Goal: Information Seeking & Learning: Learn about a topic

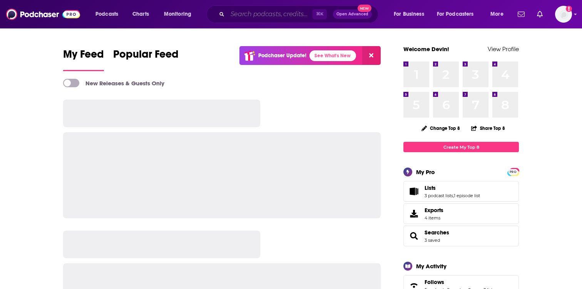
click at [261, 19] on input "Search podcasts, credits, & more..." at bounding box center [269, 14] width 85 height 12
paste input "The Daily Dad"
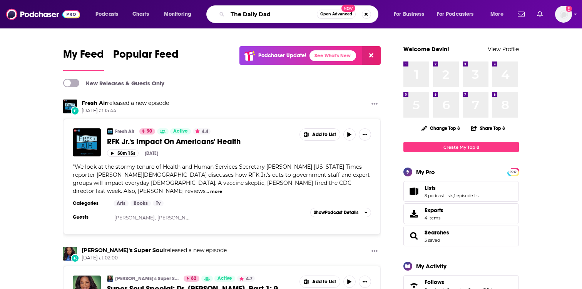
type input "The Daily Dad"
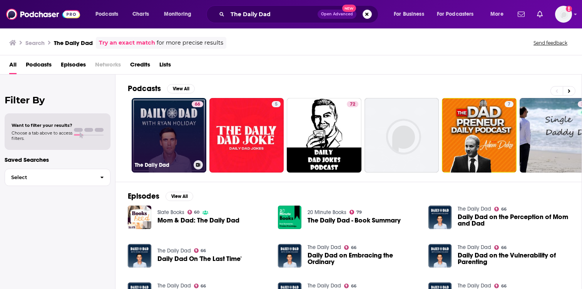
click at [160, 144] on link "66 The Daily Dad" at bounding box center [169, 135] width 75 height 75
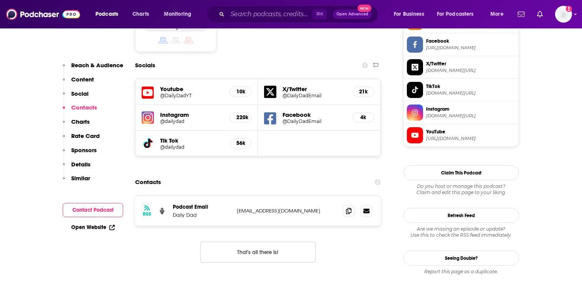
scroll to position [666, 0]
click at [348, 207] on icon at bounding box center [348, 210] width 5 height 6
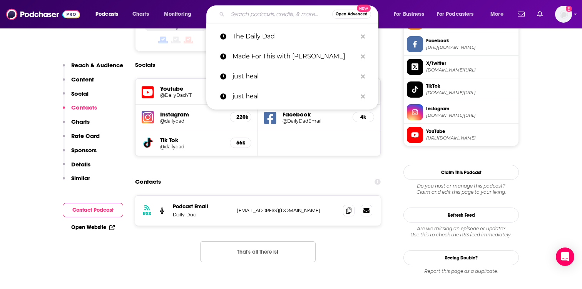
click at [251, 13] on input "Search podcasts, credits, & more..." at bounding box center [279, 14] width 105 height 12
paste input "Red Pill"
type input "Red Pill"
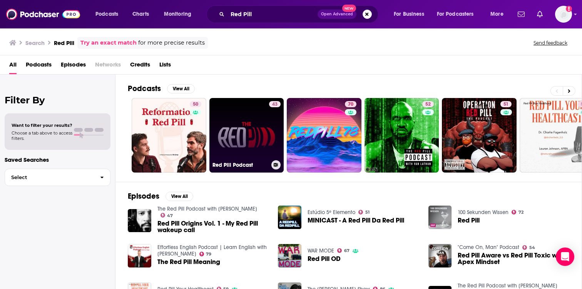
click at [218, 144] on link "43 Red Pill Podcast" at bounding box center [246, 135] width 75 height 75
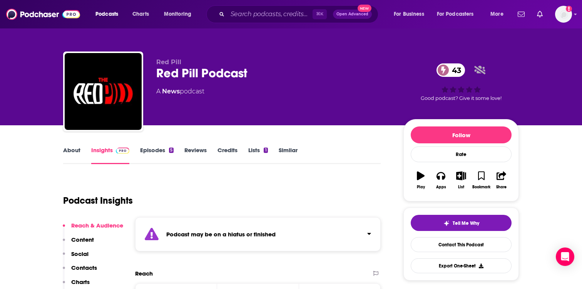
click at [252, 21] on div "⌘ K Open Advanced New" at bounding box center [292, 14] width 172 height 18
click at [252, 16] on input "Search podcasts, credits, & more..." at bounding box center [269, 14] width 85 height 12
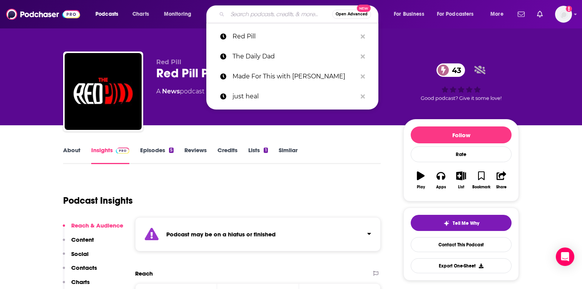
paste input "Fresh and Fit"
type input "Fresh and Fit"
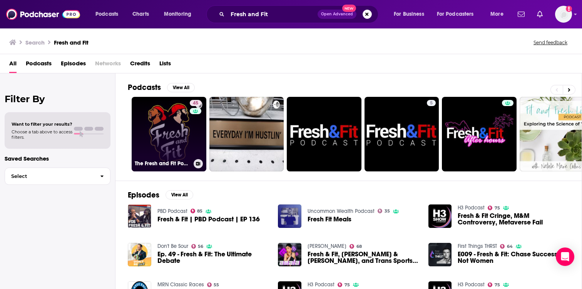
click at [157, 118] on link "45 The Fresh and Fit Podcast" at bounding box center [169, 134] width 75 height 75
click at [137, 105] on link "45 The Fresh and Fit Podcast" at bounding box center [169, 134] width 75 height 75
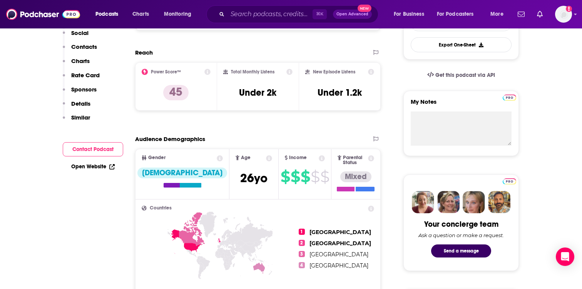
scroll to position [4, 0]
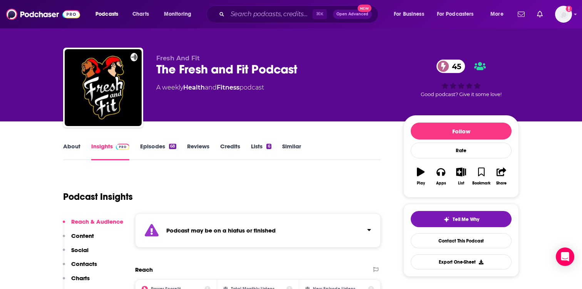
click at [152, 150] on link "Episodes 68" at bounding box center [158, 152] width 36 height 18
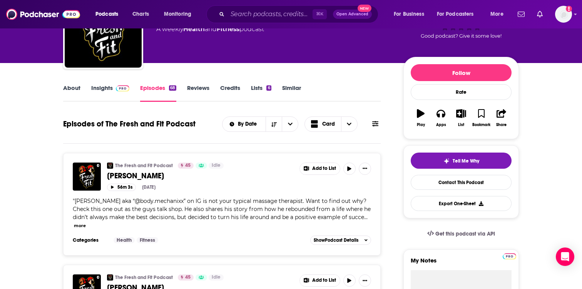
scroll to position [64, 0]
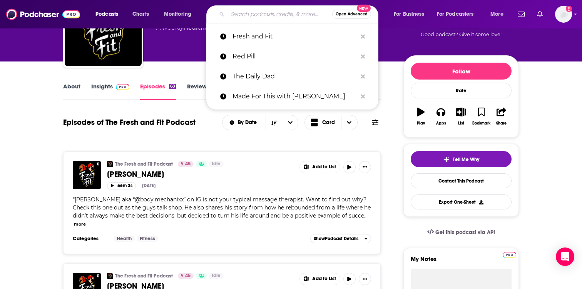
click at [251, 16] on input "Search podcasts, credits, & more..." at bounding box center [279, 14] width 105 height 12
paste input "Swag Universe"
type input "Swag Universe"
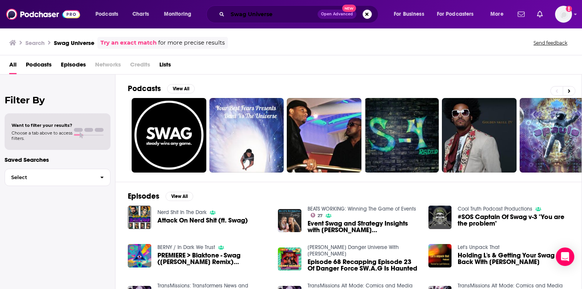
click at [272, 16] on input "Swag Universe" at bounding box center [272, 14] width 90 height 12
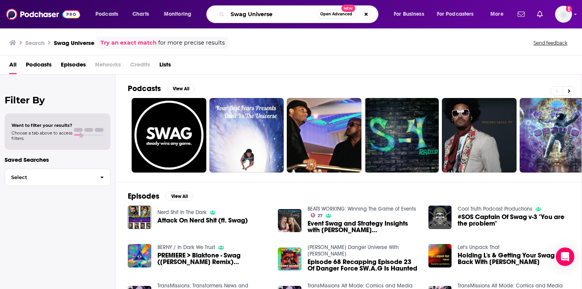
click at [272, 16] on input "Swag Universe" at bounding box center [271, 14] width 89 height 12
paste input "Easy Kill"
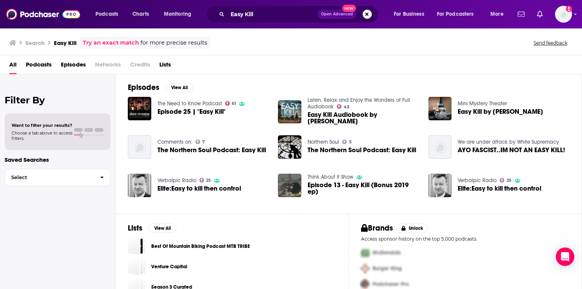
scroll to position [124, 0]
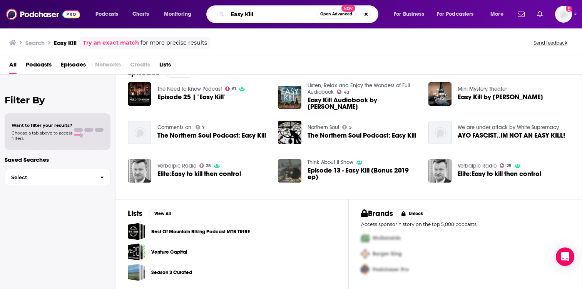
click at [251, 12] on input "Easy Kill" at bounding box center [271, 14] width 89 height 12
paste input "The Sanctuary Podcast"
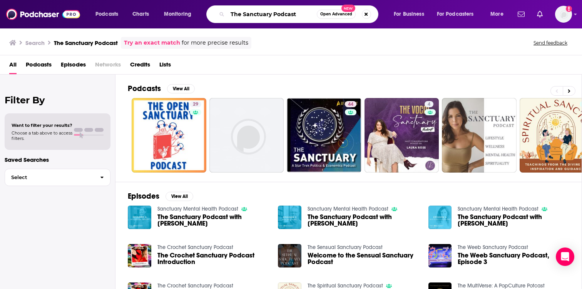
click at [299, 14] on input "The Sanctuary Podcast" at bounding box center [271, 14] width 89 height 12
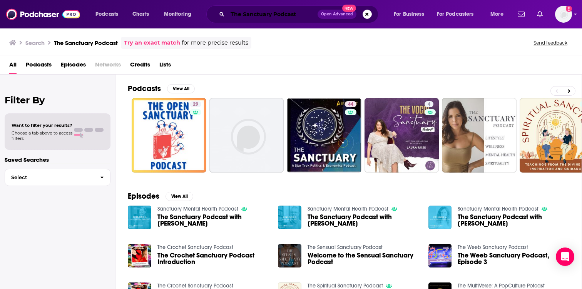
click at [254, 15] on input "The Sanctuary Podcast" at bounding box center [272, 14] width 90 height 12
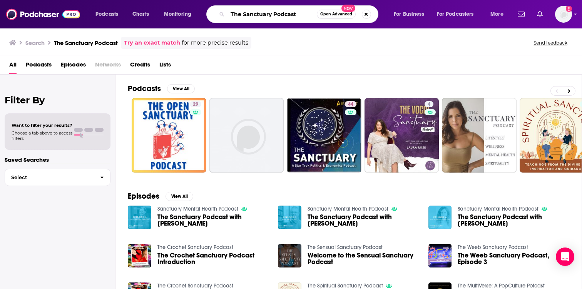
click at [254, 15] on input "The Sanctuary Podcast" at bounding box center [271, 14] width 89 height 12
paste input "with Dr. Eric Mason"
type input "The Sanctuary Podcast with Dr. Eric Mason"
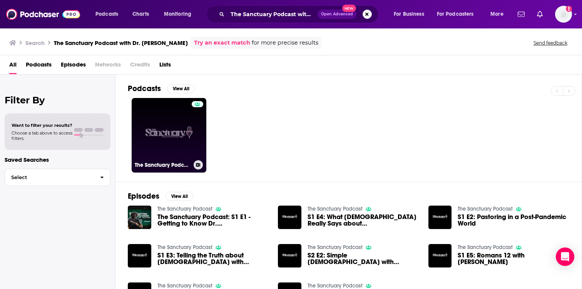
click at [192, 126] on div at bounding box center [198, 130] width 12 height 59
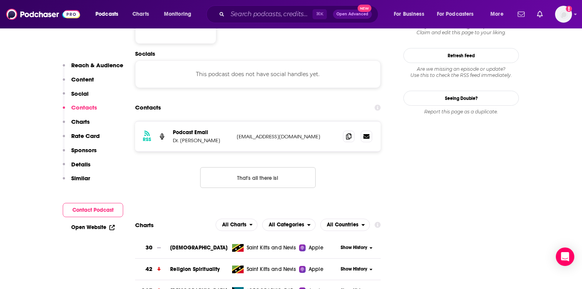
scroll to position [653, 0]
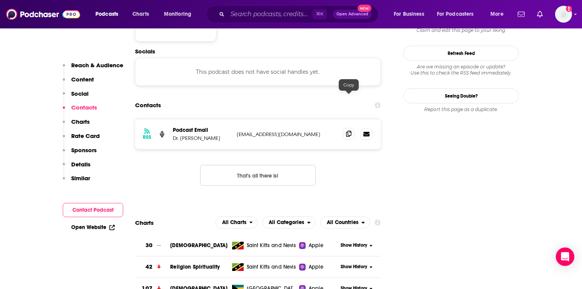
click at [348, 131] on icon at bounding box center [348, 134] width 5 height 6
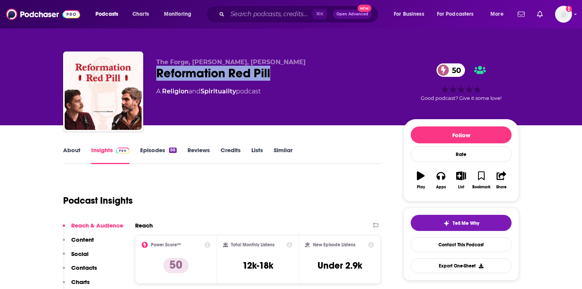
drag, startPoint x: 275, startPoint y: 75, endPoint x: 155, endPoint y: 72, distance: 119.3
click at [155, 72] on div "The Forge, [PERSON_NAME], [PERSON_NAME] Reformation Red Pill 50 A Religion and …" at bounding box center [291, 93] width 456 height 83
copy h2 "Reformation Red Pill"
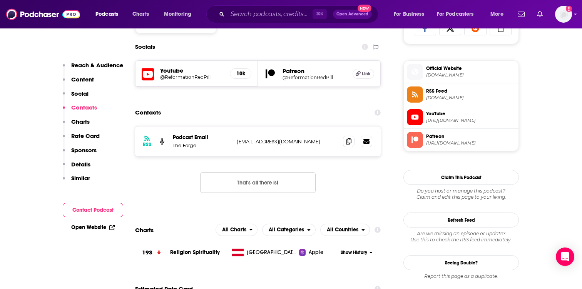
scroll to position [596, 0]
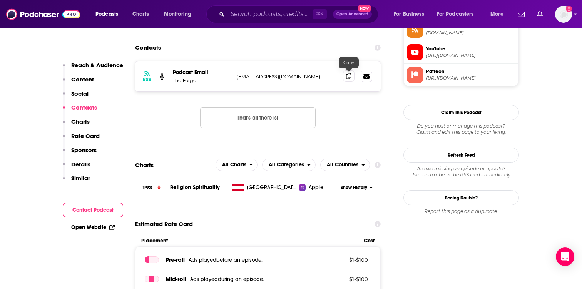
click at [347, 77] on icon at bounding box center [348, 76] width 5 height 6
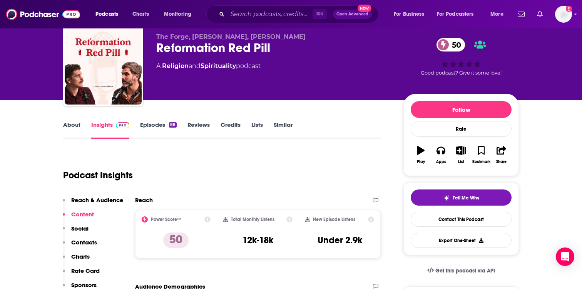
scroll to position [0, 0]
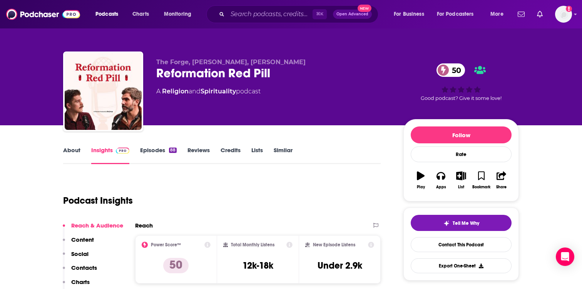
click at [68, 153] on link "About" at bounding box center [71, 156] width 17 height 18
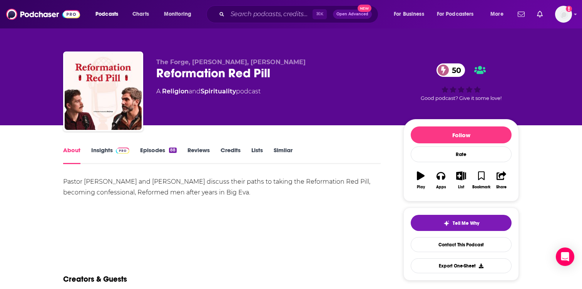
click at [142, 182] on div "Pastor [PERSON_NAME] and [PERSON_NAME] discuss their paths to taking the Reform…" at bounding box center [222, 188] width 318 height 22
drag, startPoint x: 141, startPoint y: 182, endPoint x: 49, endPoint y: 182, distance: 92.4
copy div "[PERSON_NAME] and [PERSON_NAME]"
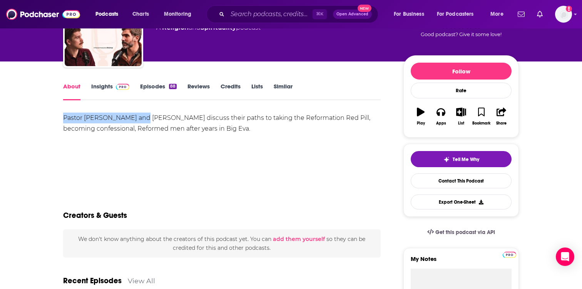
scroll to position [26, 0]
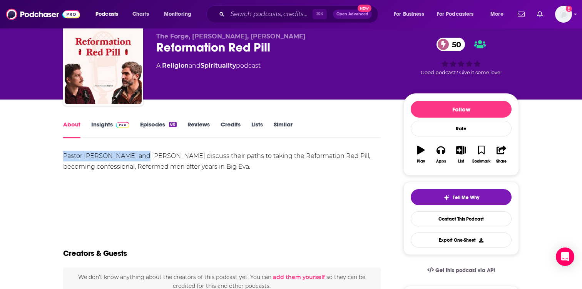
click at [109, 126] on link "Insights" at bounding box center [110, 130] width 38 height 18
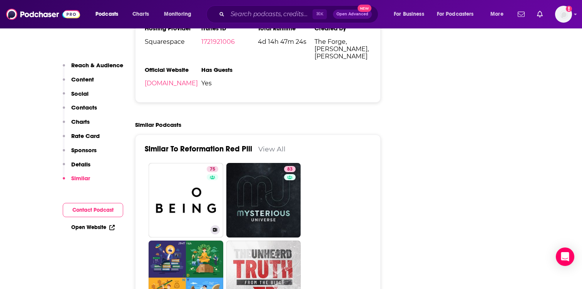
scroll to position [1065, 0]
